Goal: Navigation & Orientation: Find specific page/section

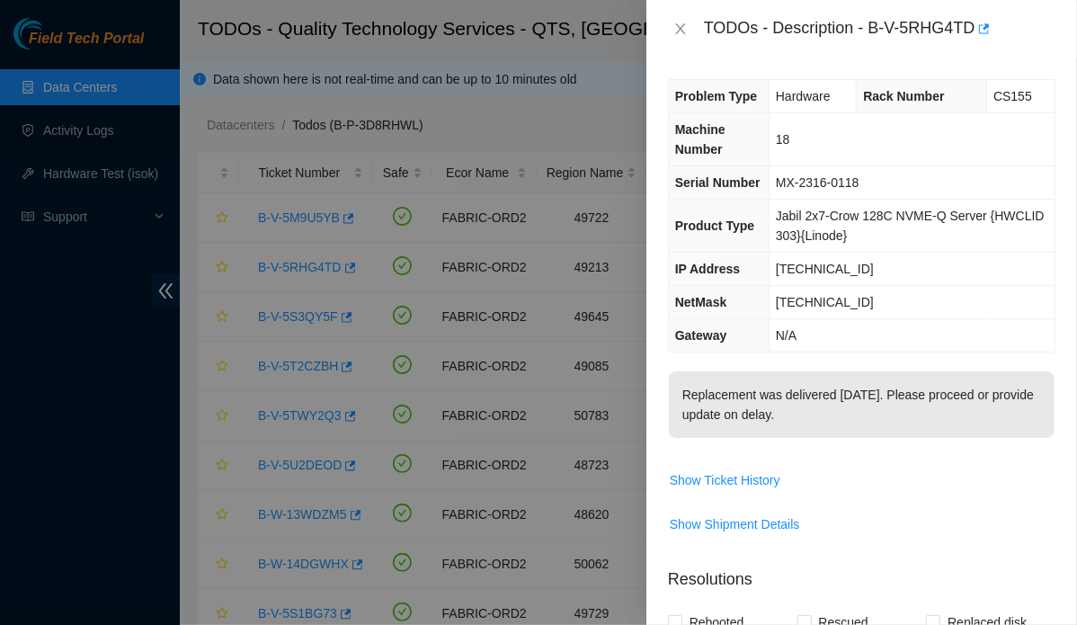
click at [79, 38] on div at bounding box center [538, 312] width 1077 height 625
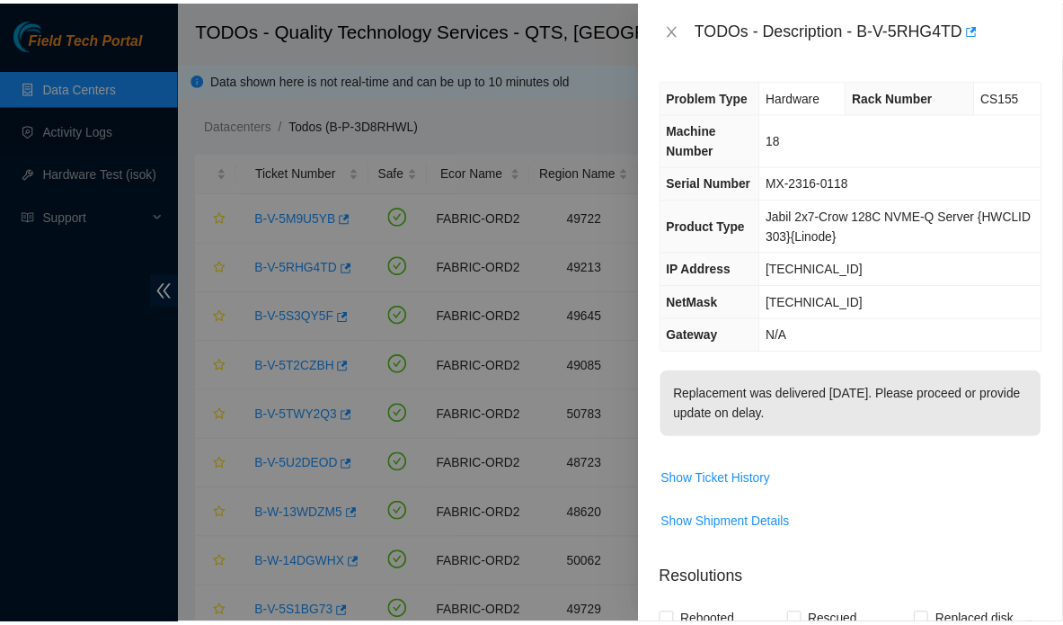
scroll to position [357, 0]
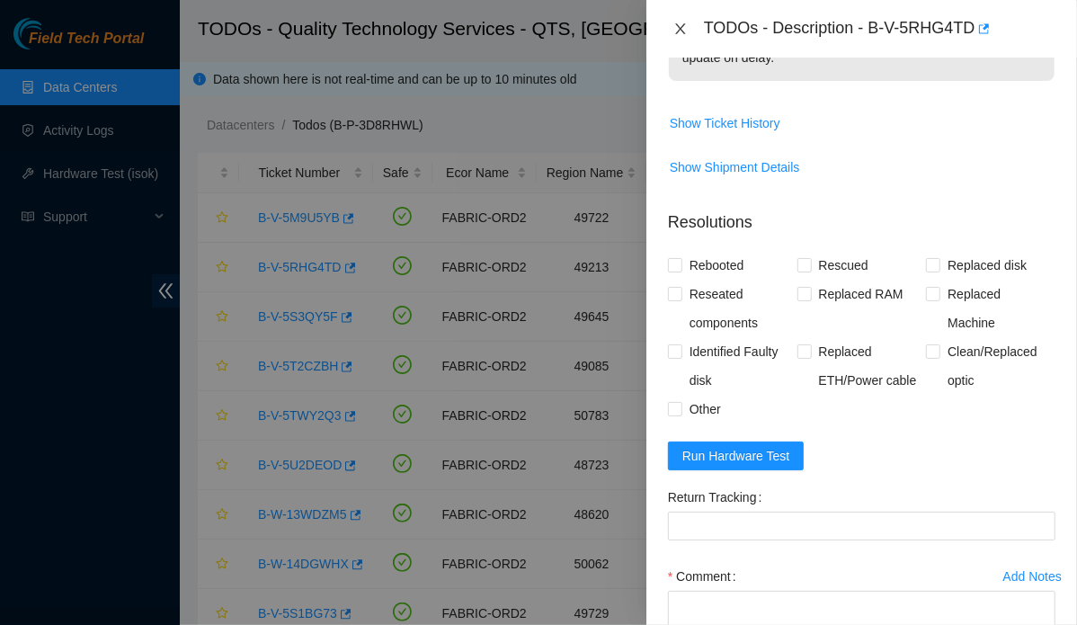
click at [680, 25] on icon "close" at bounding box center [680, 29] width 14 height 14
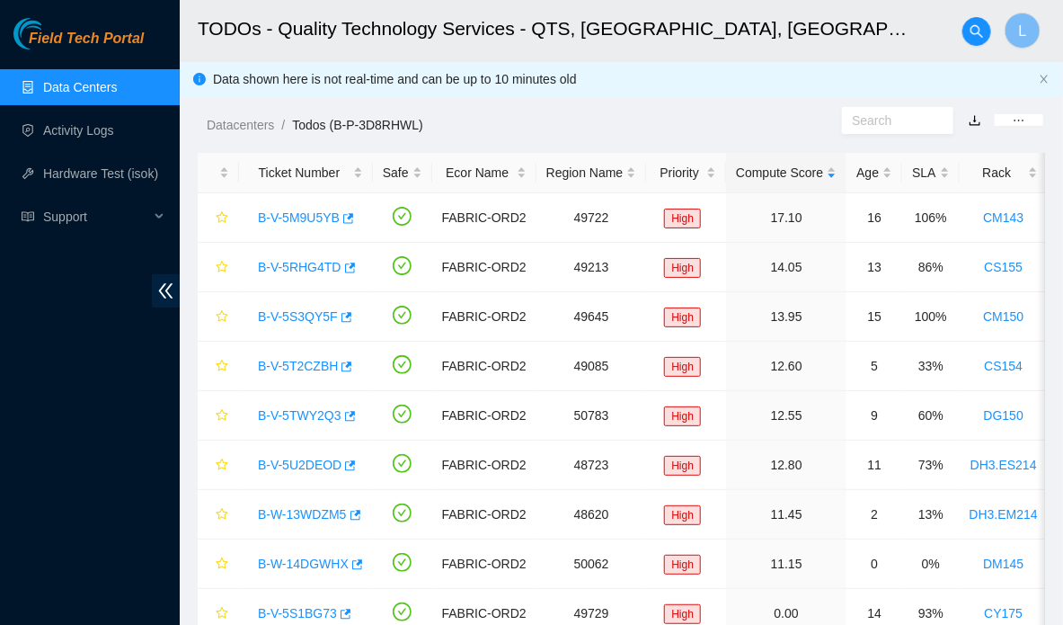
scroll to position [376, 0]
click at [110, 38] on span "Field Tech Portal" at bounding box center [86, 39] width 115 height 17
